Goal: Task Accomplishment & Management: Use online tool/utility

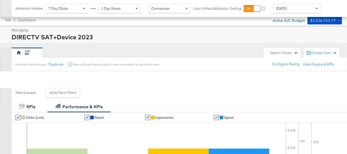
scroll to position [220, 0]
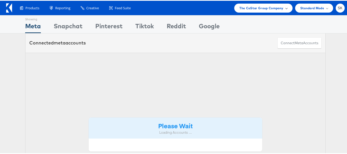
click at [271, 9] on span "The CoStar Group Company" at bounding box center [261, 7] width 44 height 5
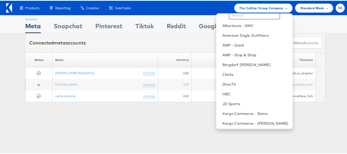
scroll to position [83, 0]
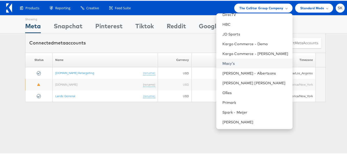
click at [223, 63] on link "Macy's" at bounding box center [255, 62] width 66 height 5
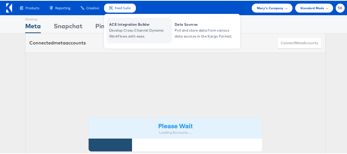
click at [129, 30] on span "Develop Cross-Channel Dynamic Workflows with ease." at bounding box center [140, 33] width 62 height 12
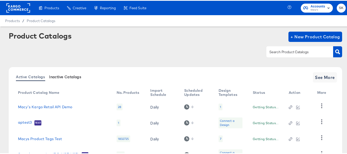
scroll to position [58, 0]
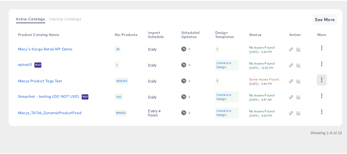
click at [324, 79] on button "button" at bounding box center [321, 79] width 9 height 10
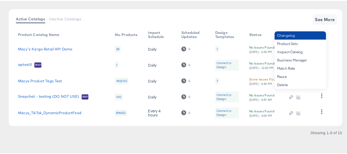
click at [285, 35] on div "Changelog" at bounding box center [300, 35] width 51 height 8
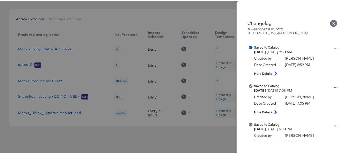
click at [0, 69] on div at bounding box center [175, 77] width 351 height 154
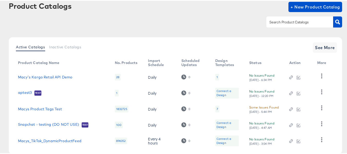
scroll to position [0, 0]
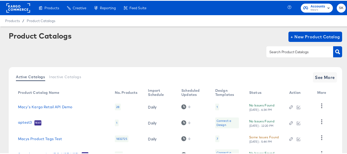
click at [17, 6] on rect at bounding box center [18, 7] width 24 height 9
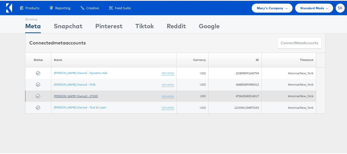
click at [80, 96] on link "[PERSON_NAME] Owned - STWD" at bounding box center [76, 95] width 44 height 4
click at [76, 95] on link "[PERSON_NAME] Owned - STWD" at bounding box center [76, 95] width 44 height 4
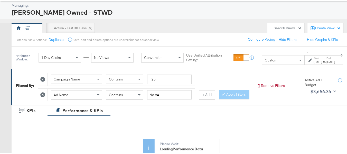
scroll to position [26, 0]
click at [171, 97] on input "No VA" at bounding box center [169, 94] width 44 height 10
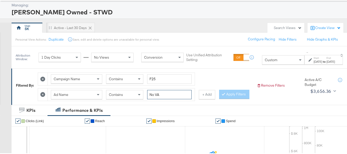
paste input "Handbags"
type input "Handbags"
click at [233, 91] on div "Campaign Name Contains F25 Ad Name Contains Handbags + Add Apply Filters" at bounding box center [145, 84] width 215 height 31
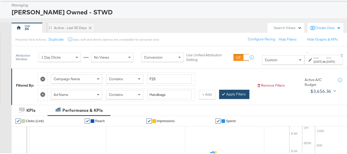
click at [219, 98] on button "Apply Filters" at bounding box center [234, 93] width 30 height 9
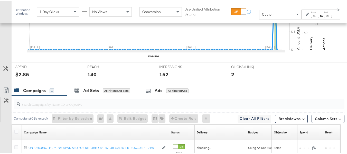
scroll to position [245, 0]
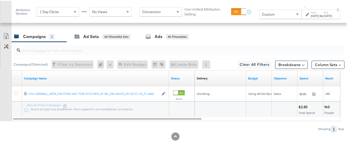
click at [15, 80] on div at bounding box center [16, 77] width 5 height 5
click at [15, 78] on icon at bounding box center [16, 77] width 4 height 4
click at [0, 0] on input "checkbox" at bounding box center [0, 0] width 0 height 0
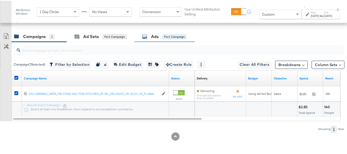
click at [176, 40] on div "Ads for 1 Campaign" at bounding box center [164, 35] width 60 height 11
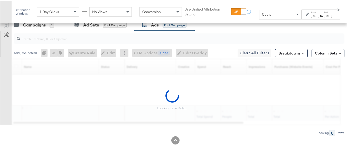
scroll to position [261, 0]
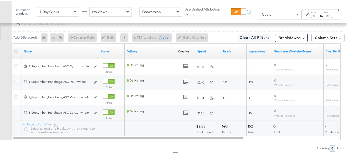
click at [16, 52] on icon at bounding box center [16, 50] width 4 height 4
click at [0, 0] on input "checkbox" at bounding box center [0, 0] width 0 height 0
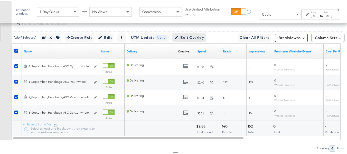
click at [191, 40] on span "Edit Overlay Edit overlays for 4 ads" at bounding box center [189, 37] width 30 height 6
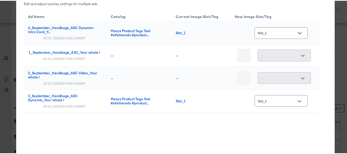
scroll to position [189, 0]
click at [298, 55] on div at bounding box center [302, 55] width 11 height 8
click at [301, 55] on div at bounding box center [302, 55] width 11 height 8
click at [271, 73] on div "--" at bounding box center [284, 77] width 53 height 12
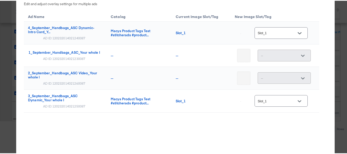
click at [0, 44] on div "× Overlay Edit Edit and adjust overlay settings for multiple ads Ad Name Catalo…" at bounding box center [175, 77] width 351 height 154
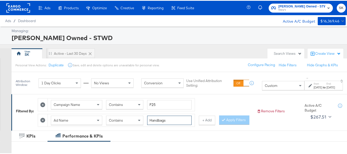
click at [172, 120] on input "Handbags" at bounding box center [169, 120] width 44 height 10
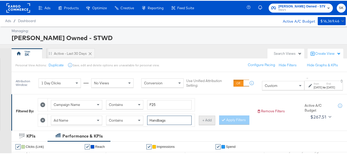
paste input "Kitchen & Dining"
type input "Kitchen & Dining"
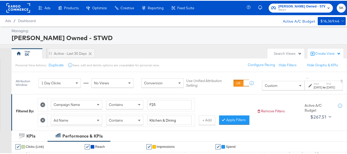
click at [239, 114] on div "Campaign Name Contains F25 Ad Name Contains Kitchen & Dining + Add Apply Filters" at bounding box center [145, 110] width 215 height 31
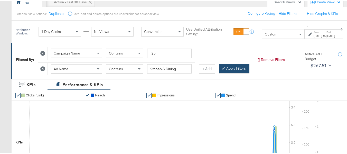
click at [219, 72] on button "Apply Filters" at bounding box center [234, 67] width 30 height 9
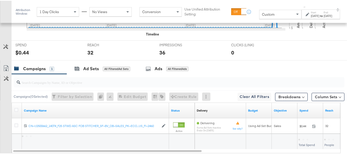
scroll to position [245, 0]
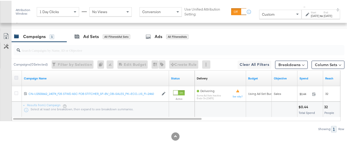
click at [18, 75] on icon at bounding box center [16, 77] width 4 height 4
click at [0, 0] on input "checkbox" at bounding box center [0, 0] width 0 height 0
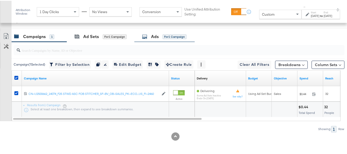
click at [156, 40] on div "Ads for 1 Campaign" at bounding box center [164, 35] width 60 height 11
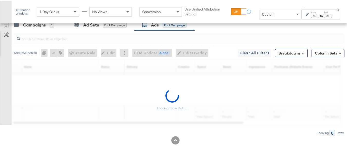
scroll to position [261, 0]
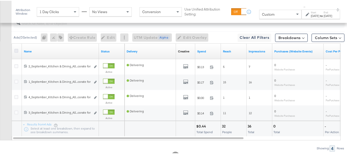
click at [15, 52] on icon at bounding box center [16, 50] width 4 height 4
click at [0, 0] on input "checkbox" at bounding box center [0, 0] width 0 height 0
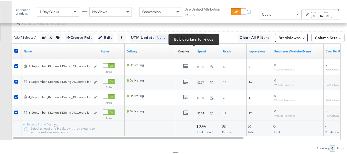
click at [185, 40] on span "Edit Overlay Edit overlays for 4 ads" at bounding box center [189, 37] width 30 height 6
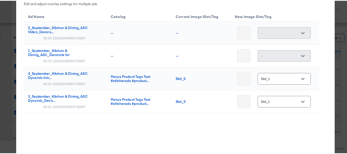
scroll to position [291, 0]
click at [302, 74] on div at bounding box center [302, 78] width 11 height 8
click at [300, 76] on button "Open" at bounding box center [303, 78] width 8 height 8
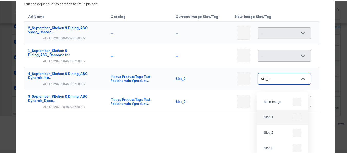
click at [213, 118] on div "Ad Name Catalog Current Image Slot/Tag New Image Slot/Tag 2_September_Kitchen &…" at bounding box center [171, 74] width 295 height 129
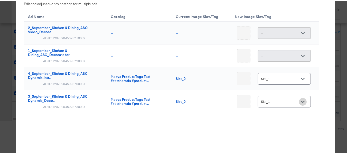
click at [301, 102] on icon "Open" at bounding box center [303, 101] width 4 height 4
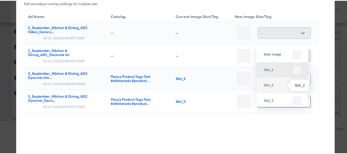
click at [271, 82] on div "Slot_2" at bounding box center [277, 84] width 27 height 5
type input "Slot_2"
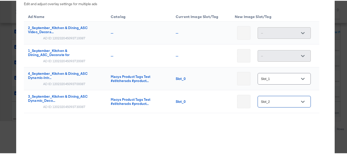
click at [247, 136] on div "Ad Name Catalog Current Image Slot/Tag New Image Slot/Tag 2_September_Kitchen &…" at bounding box center [171, 74] width 295 height 129
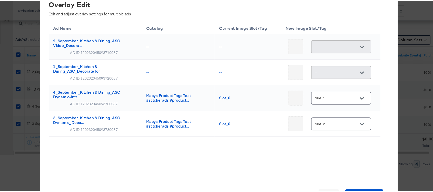
scroll to position [238, 0]
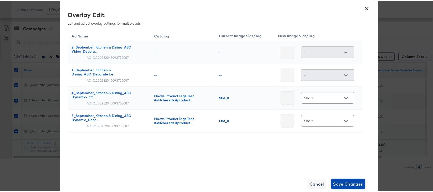
click at [351, 154] on span "Save Changes" at bounding box center [349, 182] width 30 height 7
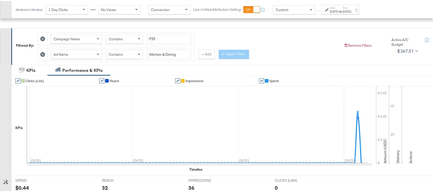
scroll to position [0, 0]
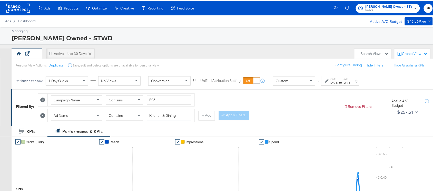
click at [165, 113] on input "Kitchen & Dining" at bounding box center [169, 115] width 44 height 10
paste input "Handbags"
type input "Handbags"
click at [243, 116] on button "Apply Filters" at bounding box center [234, 114] width 30 height 9
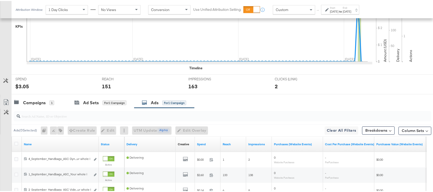
scroll to position [207, 0]
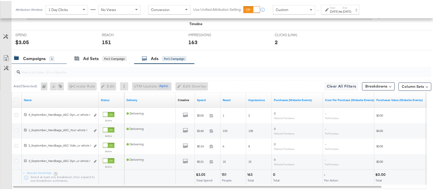
click at [39, 62] on div "Campaigns 1" at bounding box center [39, 57] width 55 height 11
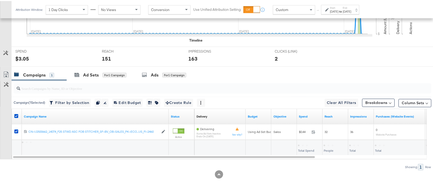
click at [16, 112] on div at bounding box center [17, 115] width 10 height 9
click at [16, 114] on icon at bounding box center [16, 115] width 4 height 4
click at [0, 0] on input "checkbox" at bounding box center [0, 0] width 0 height 0
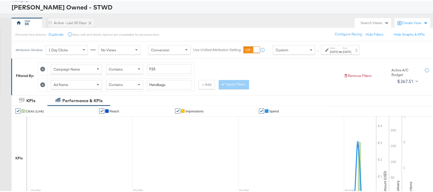
scroll to position [0, 0]
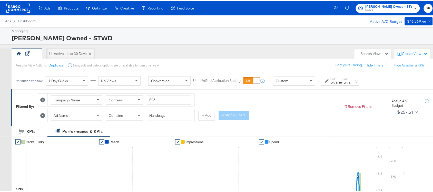
click at [177, 119] on input "Handbags" at bounding box center [169, 115] width 44 height 10
drag, startPoint x: 137, startPoint y: 113, endPoint x: 123, endPoint y: 113, distance: 13.4
click at [123, 113] on div "Ad Name Contains Handbags" at bounding box center [121, 115] width 141 height 10
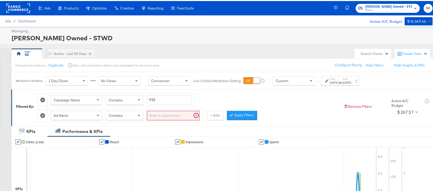
click at [287, 118] on div "Campaign Name Contains F25 Ad Name Contains + Add Apply Filters" at bounding box center [189, 105] width 302 height 31
click at [177, 113] on input "search" at bounding box center [173, 115] width 53 height 10
paste input "Handbags"
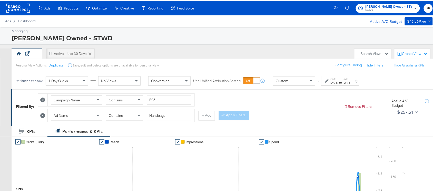
click at [242, 117] on div "Apply Filters" at bounding box center [234, 114] width 30 height 9
click at [181, 114] on input "Handbags" at bounding box center [169, 115] width 44 height 10
click at [176, 116] on input "Handbags" at bounding box center [169, 115] width 44 height 10
drag, startPoint x: 158, startPoint y: 115, endPoint x: 179, endPoint y: 116, distance: 21.3
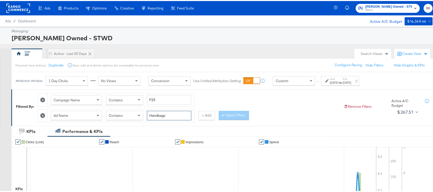
click at [179, 116] on input "Handbags" at bounding box center [169, 115] width 44 height 10
click at [242, 113] on button "Apply Filters" at bounding box center [234, 114] width 30 height 9
click at [171, 117] on input "Hand" at bounding box center [169, 115] width 44 height 10
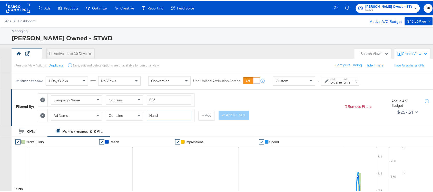
paste input "bags"
type input "Handbags"
click at [236, 116] on button "Apply Filters" at bounding box center [234, 114] width 30 height 9
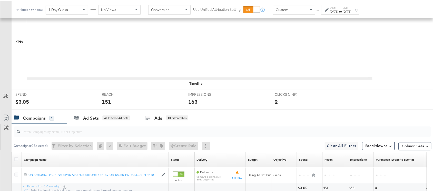
scroll to position [191, 0]
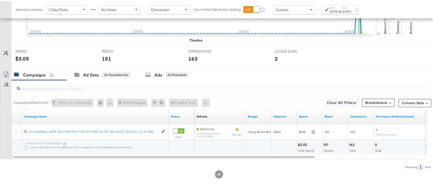
click at [15, 118] on div at bounding box center [16, 115] width 5 height 5
click at [16, 117] on icon at bounding box center [16, 115] width 4 height 4
click at [0, 0] on input "checkbox" at bounding box center [0, 0] width 0 height 0
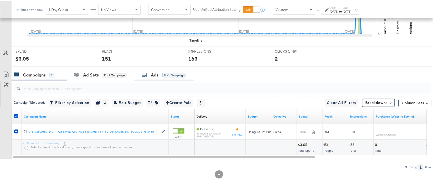
click at [166, 75] on div "for 1 Campaign" at bounding box center [175, 74] width 24 height 5
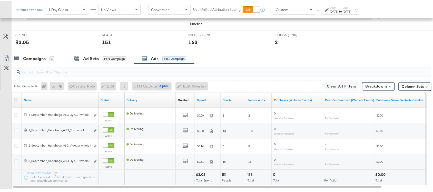
click at [14, 98] on icon at bounding box center [16, 99] width 4 height 4
click at [0, 0] on input "checkbox" at bounding box center [0, 0] width 0 height 0
click at [199, 80] on div "Ads ( 4 Selected) Duplicate 4 ads Rename 4 ads Tags for 4 campaigns Create Rule…" at bounding box center [222, 85] width 420 height 12
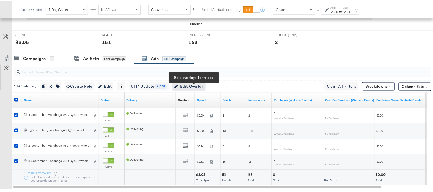
click at [198, 84] on span "Edit Overlay Edit overlays for 4 ads" at bounding box center [189, 85] width 30 height 6
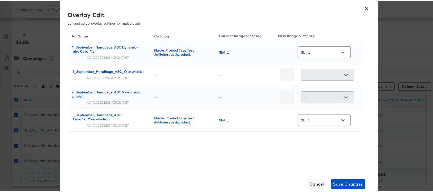
click at [347, 120] on button "Open" at bounding box center [343, 120] width 8 height 8
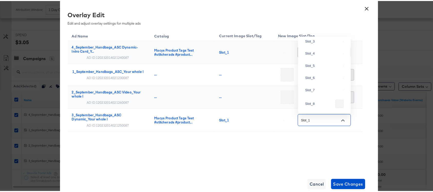
scroll to position [113, 0]
click at [311, 31] on div "Slot_2" at bounding box center [324, 27] width 36 height 5
type input "Slot_2"
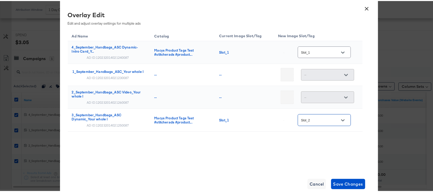
click at [283, 152] on div "Ad Name Catalog Current Image Slot/Tag New Image Slot/Tag 4_September_Handbags_…" at bounding box center [215, 93] width 295 height 128
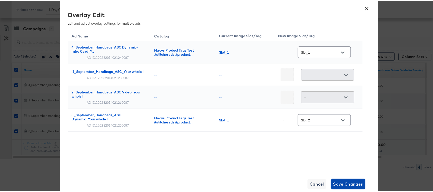
click at [351, 154] on span "Save Changes" at bounding box center [349, 182] width 30 height 7
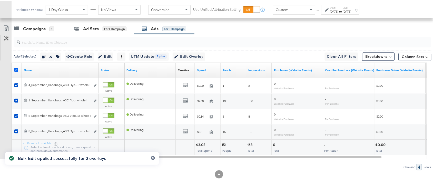
click at [16, 69] on icon at bounding box center [16, 69] width 4 height 4
click at [0, 0] on input "checkbox" at bounding box center [0, 0] width 0 height 0
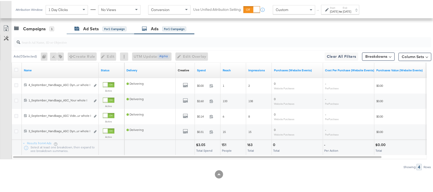
click at [89, 30] on div "Ad Sets" at bounding box center [91, 28] width 16 height 6
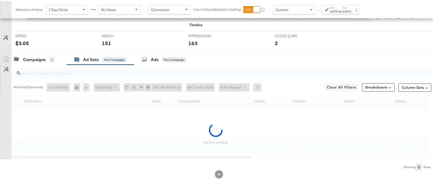
click at [46, 26] on div "Timeline" at bounding box center [225, 24] width 427 height 5
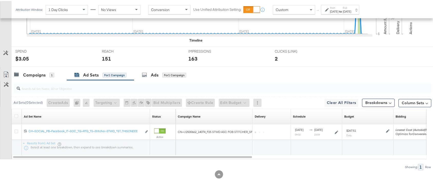
scroll to position [191, 0]
click at [35, 79] on div "Campaigns 1" at bounding box center [39, 74] width 55 height 11
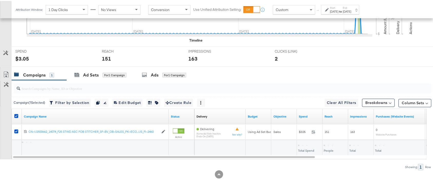
click at [16, 119] on div at bounding box center [17, 115] width 10 height 9
click at [16, 116] on icon at bounding box center [16, 115] width 4 height 4
click at [0, 0] on input "checkbox" at bounding box center [0, 0] width 0 height 0
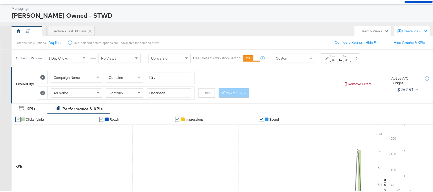
scroll to position [0, 0]
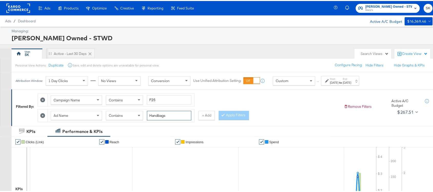
click at [167, 112] on input "Handbags" at bounding box center [169, 115] width 44 height 10
paste input "Denim"
type input "Denim"
click at [239, 115] on button "Apply Filters" at bounding box center [234, 114] width 30 height 9
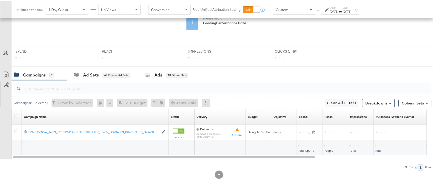
scroll to position [147, 0]
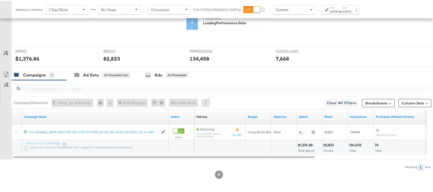
click at [17, 113] on label at bounding box center [16, 115] width 4 height 4
click at [0, 0] on input "checkbox" at bounding box center [0, 0] width 0 height 0
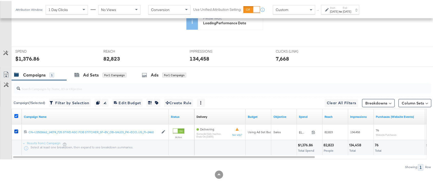
click at [15, 115] on icon at bounding box center [16, 115] width 4 height 4
click at [0, 0] on input "checkbox" at bounding box center [0, 0] width 0 height 0
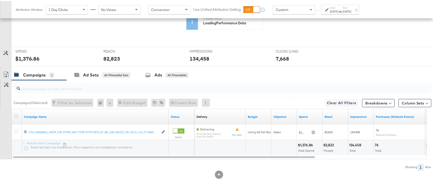
click at [14, 115] on icon at bounding box center [16, 115] width 4 height 4
click at [0, 0] on input "checkbox" at bounding box center [0, 0] width 0 height 0
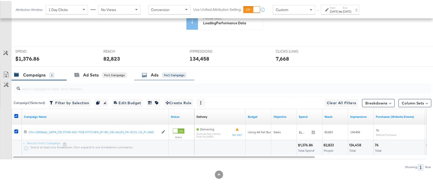
click at [160, 78] on div "Ads for 1 Campaign" at bounding box center [164, 74] width 60 height 11
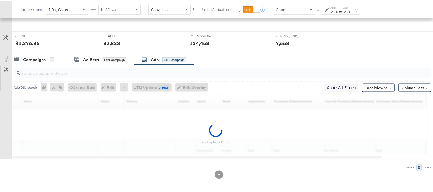
scroll to position [207, 0]
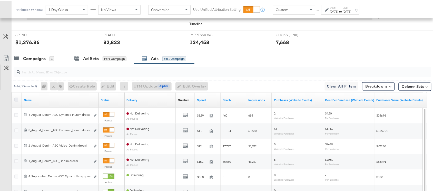
click at [16, 101] on icon at bounding box center [16, 99] width 4 height 4
click at [0, 0] on input "checkbox" at bounding box center [0, 0] width 0 height 0
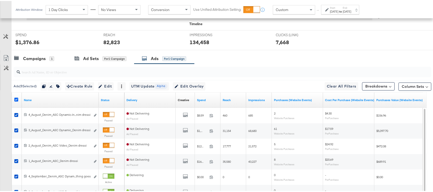
click at [16, 101] on icon at bounding box center [16, 99] width 4 height 4
click at [0, 0] on input "checkbox" at bounding box center [0, 0] width 0 height 0
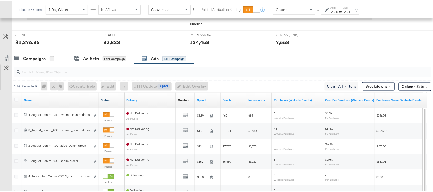
click at [101, 100] on link "Status" at bounding box center [112, 99] width 22 height 4
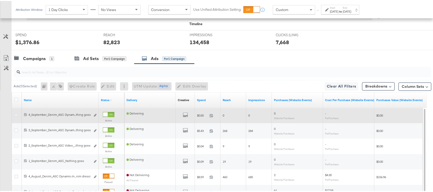
click at [16, 115] on icon at bounding box center [16, 114] width 4 height 4
click at [0, 0] on input "checkbox" at bounding box center [0, 0] width 0 height 0
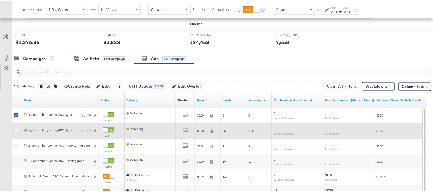
click at [14, 131] on div at bounding box center [17, 130] width 10 height 9
click at [16, 131] on icon at bounding box center [16, 130] width 4 height 4
click at [0, 0] on input "checkbox" at bounding box center [0, 0] width 0 height 0
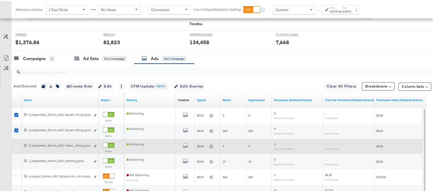
click at [16, 147] on icon at bounding box center [16, 145] width 4 height 4
click at [0, 0] on input "checkbox" at bounding box center [0, 0] width 0 height 0
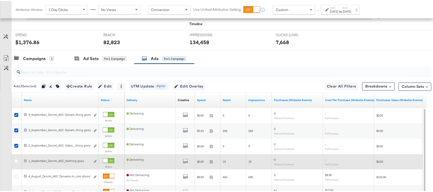
click at [16, 154] on div at bounding box center [16, 160] width 5 height 5
click at [16, 154] on icon at bounding box center [16, 160] width 4 height 4
click at [0, 0] on input "checkbox" at bounding box center [0, 0] width 0 height 0
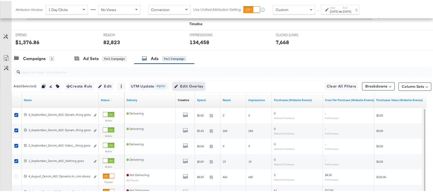
click at [193, 88] on span "Edit Overlay Edit overlays for 4 ads" at bounding box center [189, 85] width 30 height 6
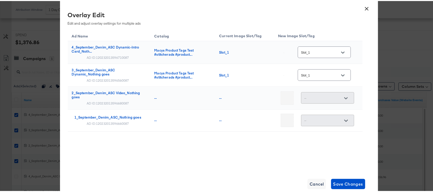
click at [345, 74] on icon "Open" at bounding box center [344, 74] width 4 height 2
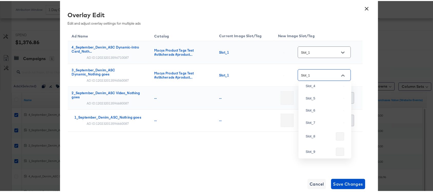
scroll to position [113, 0]
click at [314, 76] on div "Slot_2" at bounding box center [324, 73] width 36 height 5
type input "Slot_2"
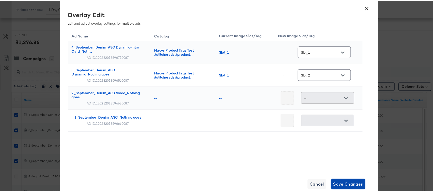
click at [351, 154] on span "Save Changes" at bounding box center [349, 182] width 30 height 7
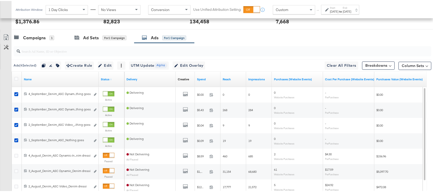
scroll to position [239, 0]
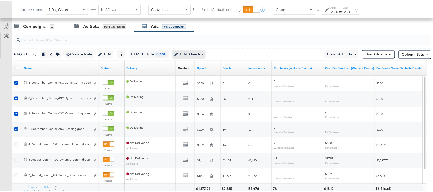
click at [196, 53] on span "Edit Overlay Edit overlays for 4 ads" at bounding box center [189, 53] width 30 height 6
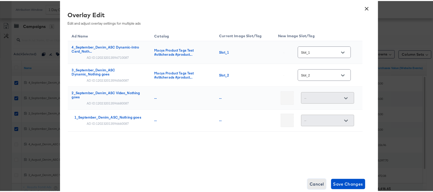
click at [311, 154] on span "Cancel" at bounding box center [317, 182] width 14 height 7
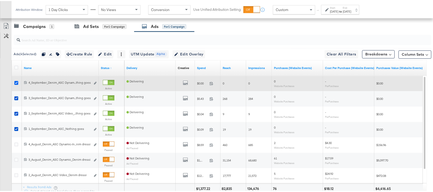
click at [17, 83] on div at bounding box center [16, 82] width 5 height 5
click at [17, 83] on icon at bounding box center [16, 82] width 4 height 4
click at [0, 0] on input "checkbox" at bounding box center [0, 0] width 0 height 0
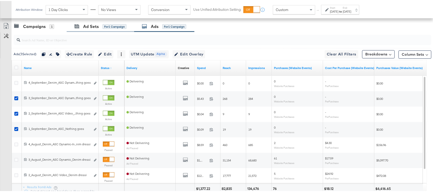
click at [85, 30] on div "Ad Sets for 1 Campaign" at bounding box center [101, 25] width 68 height 11
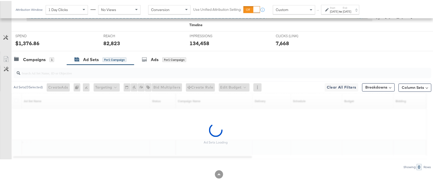
scroll to position [207, 0]
click at [171, 58] on div "for 1 Campaign" at bounding box center [175, 58] width 24 height 5
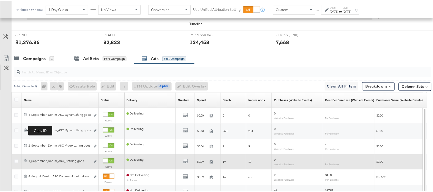
scroll to position [239, 0]
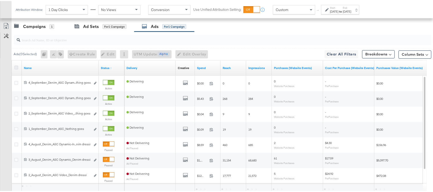
click at [15, 69] on icon at bounding box center [16, 67] width 4 height 4
click at [0, 0] on input "checkbox" at bounding box center [0, 0] width 0 height 0
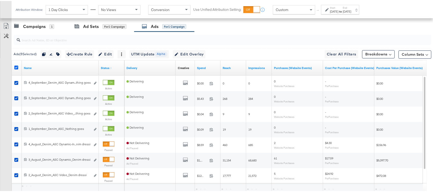
click at [15, 69] on icon at bounding box center [16, 67] width 4 height 4
click at [0, 0] on input "checkbox" at bounding box center [0, 0] width 0 height 0
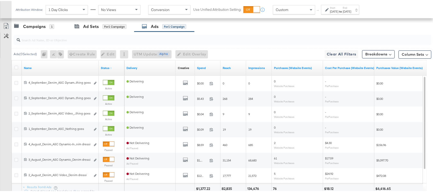
click at [138, 29] on div "Ads for 1 Campaign" at bounding box center [164, 25] width 60 height 11
click at [145, 28] on icon at bounding box center [144, 25] width 5 height 5
click at [107, 26] on div "for 1 Campaign" at bounding box center [115, 25] width 24 height 5
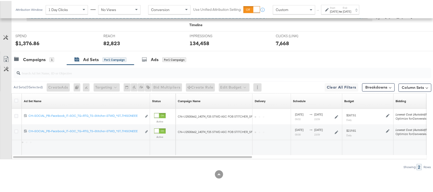
scroll to position [207, 0]
click at [37, 66] on input "search" at bounding box center [207, 70] width 374 height 10
click at [35, 60] on div "Campaigns" at bounding box center [34, 59] width 23 height 6
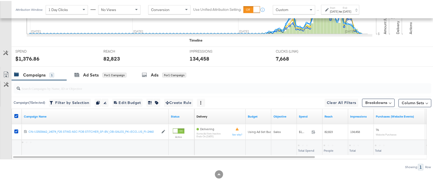
scroll to position [191, 0]
click at [17, 114] on icon at bounding box center [16, 115] width 4 height 4
click at [0, 0] on input "checkbox" at bounding box center [0, 0] width 0 height 0
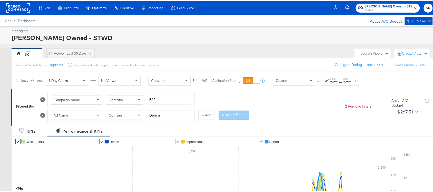
scroll to position [0, 0]
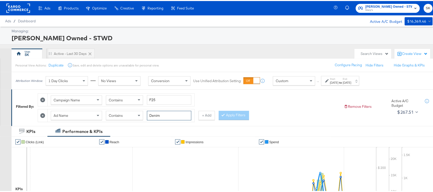
click at [175, 117] on input "Denim" at bounding box center [169, 115] width 44 height 10
paste input "Sweaters"
type input "Sweaters"
click at [232, 115] on button "Apply Filters" at bounding box center [234, 114] width 30 height 9
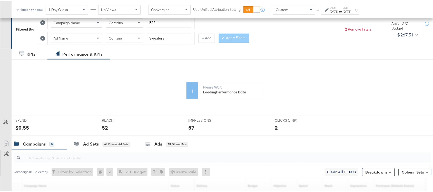
scroll to position [191, 0]
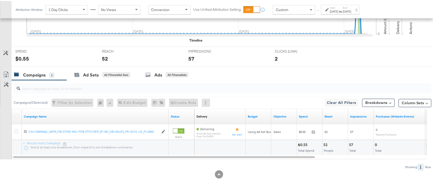
click at [15, 113] on div at bounding box center [17, 115] width 10 height 9
click at [16, 113] on icon at bounding box center [16, 115] width 4 height 4
click at [0, 0] on input "checkbox" at bounding box center [0, 0] width 0 height 0
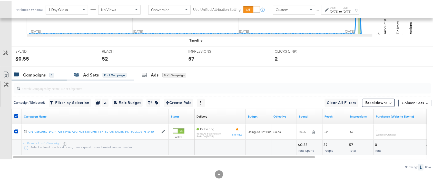
click at [98, 71] on div "Ad Sets" at bounding box center [91, 74] width 16 height 6
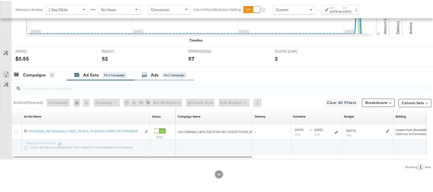
click at [161, 60] on div "52" at bounding box center [141, 57] width 79 height 7
click at [159, 73] on div "Ads" at bounding box center [155, 74] width 8 height 6
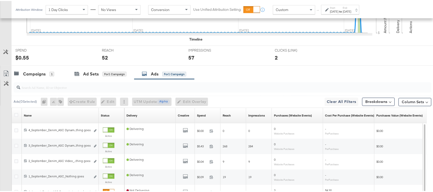
scroll to position [207, 0]
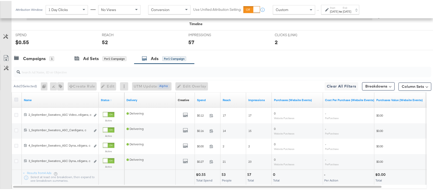
click at [15, 101] on icon at bounding box center [16, 99] width 4 height 4
click at [0, 0] on input "checkbox" at bounding box center [0, 0] width 0 height 0
click at [202, 86] on span "Edit Overlay Edit overlays for 4 ads" at bounding box center [189, 85] width 30 height 6
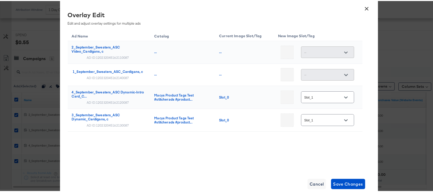
click at [343, 92] on div "Slot_1" at bounding box center [327, 96] width 53 height 12
click at [345, 95] on icon "Open" at bounding box center [347, 97] width 4 height 4
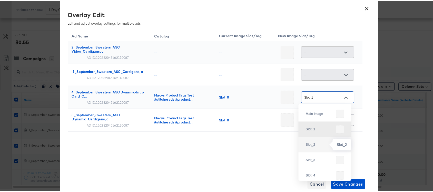
click at [318, 145] on div "Slot_2" at bounding box center [320, 143] width 28 height 5
type input "Slot_2"
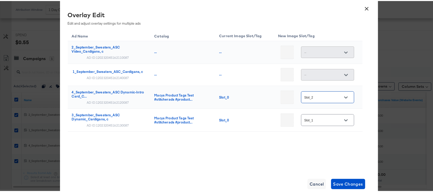
click at [270, 147] on div "Ad Name Catalog Current Image Slot/Tag New Image Slot/Tag 2_September_Sweaters_…" at bounding box center [215, 93] width 295 height 128
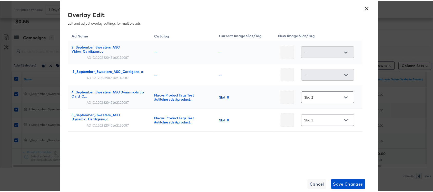
scroll to position [238, 0]
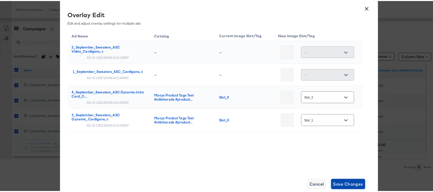
click at [349, 154] on span "Save Changes" at bounding box center [349, 182] width 30 height 7
